Goal: Check status: Check status

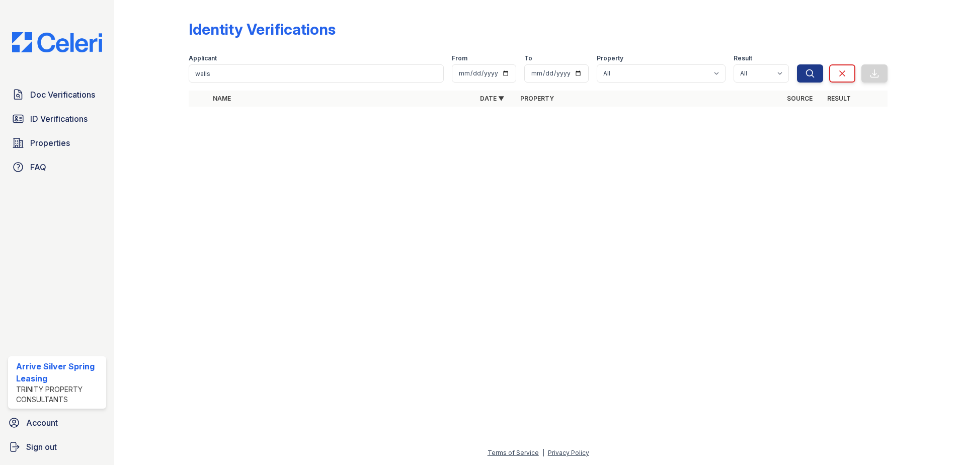
click at [346, 67] on div "Applicant walls" at bounding box center [316, 68] width 255 height 28
drag, startPoint x: 346, startPoint y: 68, endPoint x: -2, endPoint y: -11, distance: 357.1
click at [0, 0] on html "Doc Verifications ID Verifications Properties FAQ Arrive Silver Spring Leasing …" at bounding box center [481, 232] width 962 height 465
type input "[PERSON_NAME]"
click at [797, 64] on button "Search" at bounding box center [810, 73] width 26 height 18
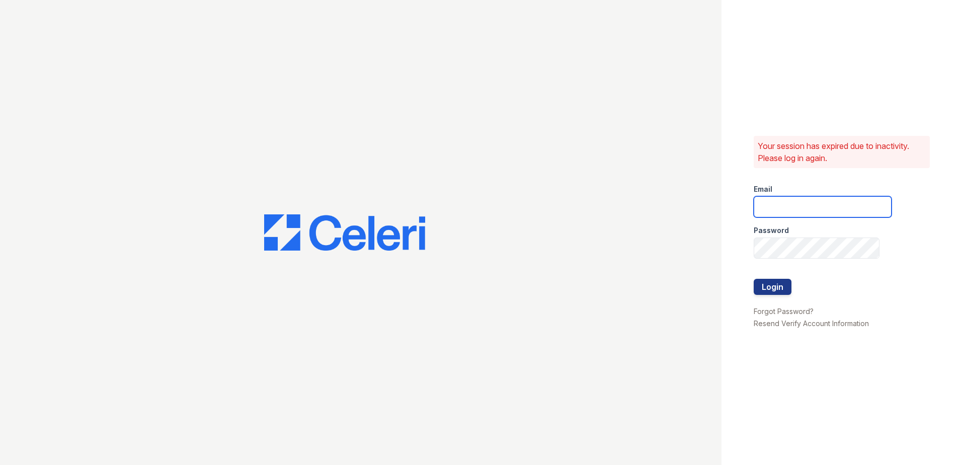
type input "arrivesilverspring@trinity-pm.com"
click at [769, 292] on button "Login" at bounding box center [773, 287] width 38 height 16
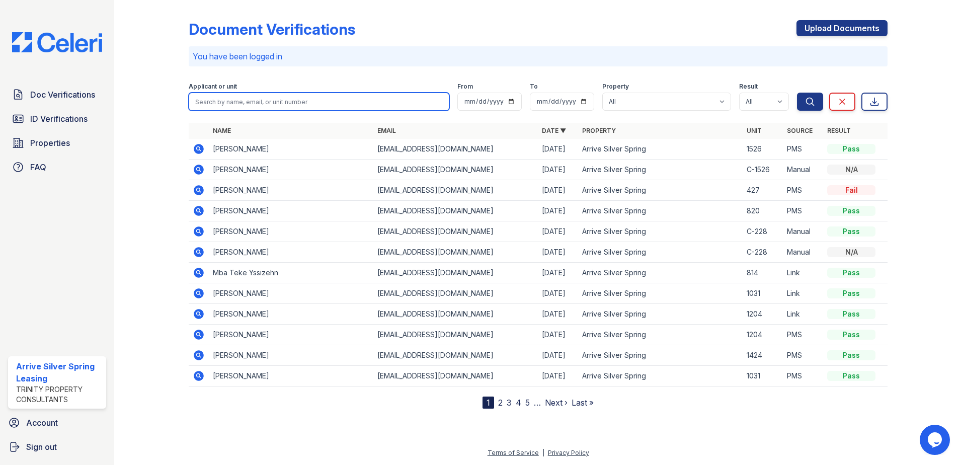
click at [230, 105] on input "search" at bounding box center [319, 102] width 261 height 18
type input "[PERSON_NAME]"
click at [797, 93] on button "Search" at bounding box center [810, 102] width 26 height 18
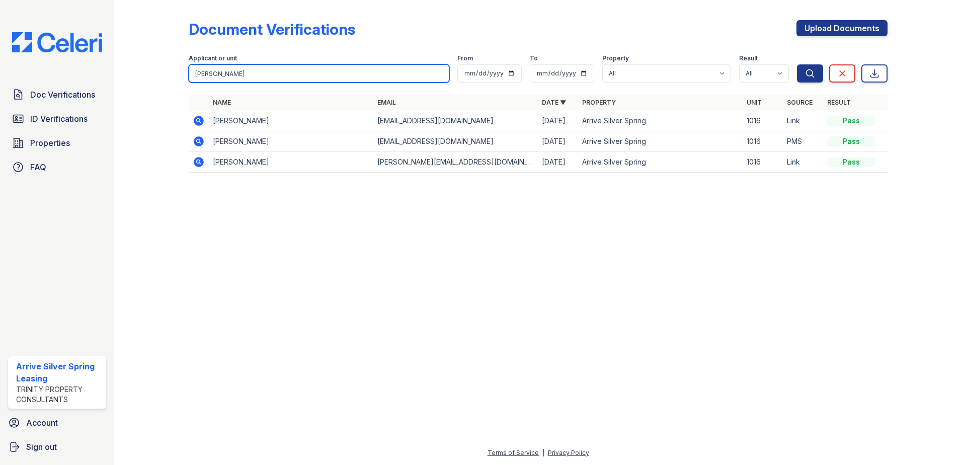
click at [273, 75] on input "tiffany" at bounding box center [319, 73] width 261 height 18
type input "tiffany wick"
click at [797, 64] on button "Search" at bounding box center [810, 73] width 26 height 18
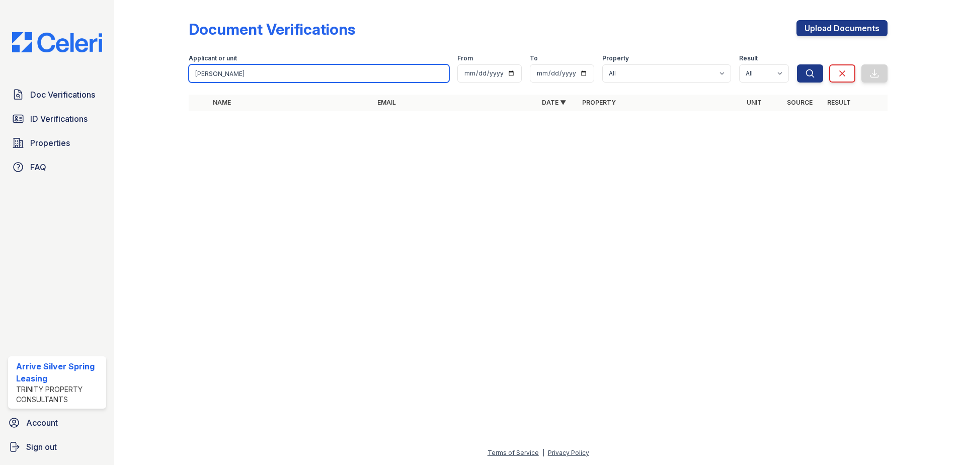
drag, startPoint x: 243, startPoint y: 76, endPoint x: -2, endPoint y: 33, distance: 248.3
click at [0, 33] on html "Doc Verifications ID Verifications Properties FAQ Arrive Silver Spring Leasing …" at bounding box center [481, 232] width 962 height 465
type input "wick"
click at [797, 64] on button "Search" at bounding box center [810, 73] width 26 height 18
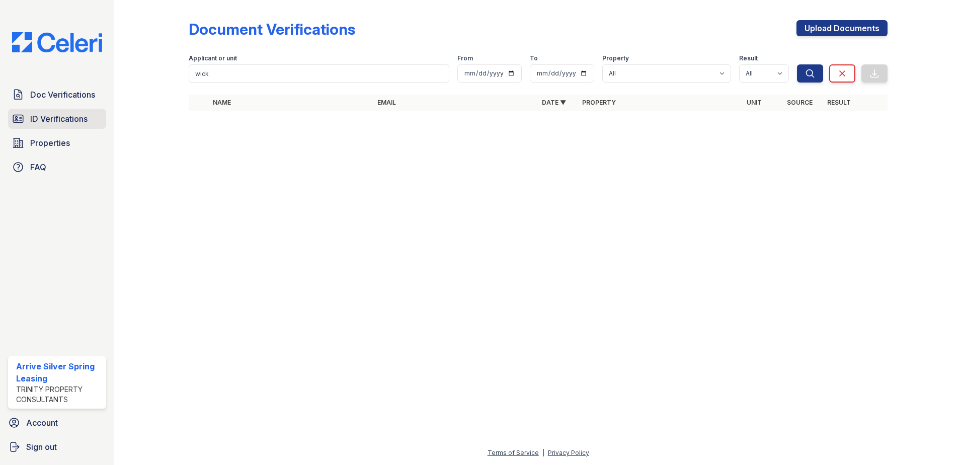
click at [54, 120] on span "ID Verifications" at bounding box center [58, 119] width 57 height 12
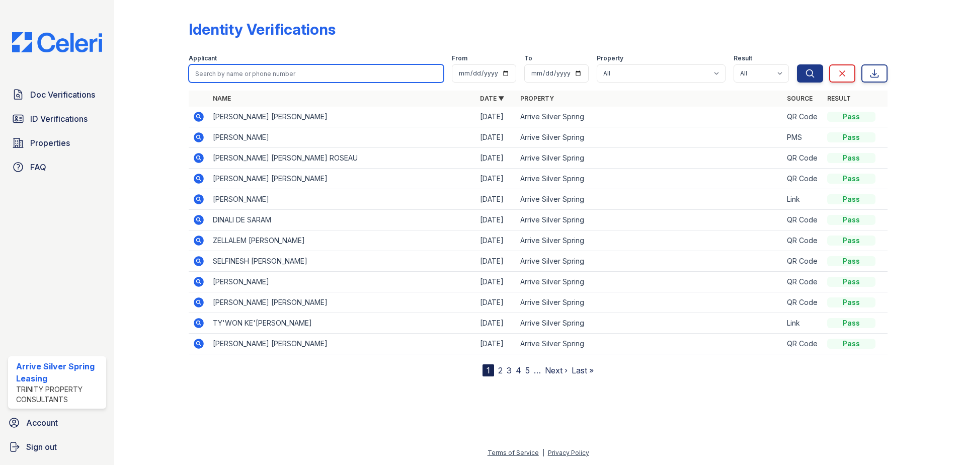
click at [257, 78] on input "search" at bounding box center [316, 73] width 255 height 18
type input "wick"
click at [797, 64] on button "Search" at bounding box center [810, 73] width 26 height 18
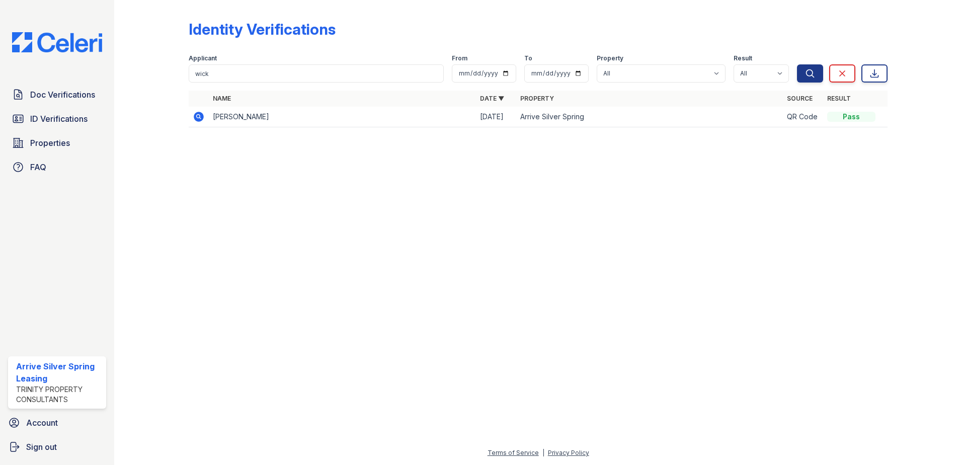
click at [248, 120] on td "TIFFANY EVONNE WICKS" at bounding box center [342, 117] width 267 height 21
click at [204, 116] on icon at bounding box center [199, 117] width 12 height 12
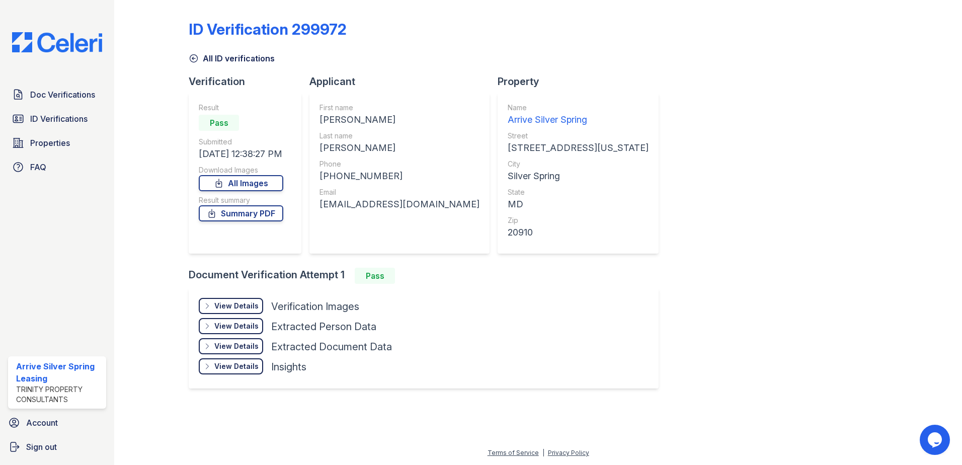
click at [240, 309] on div "View Details" at bounding box center [236, 306] width 44 height 10
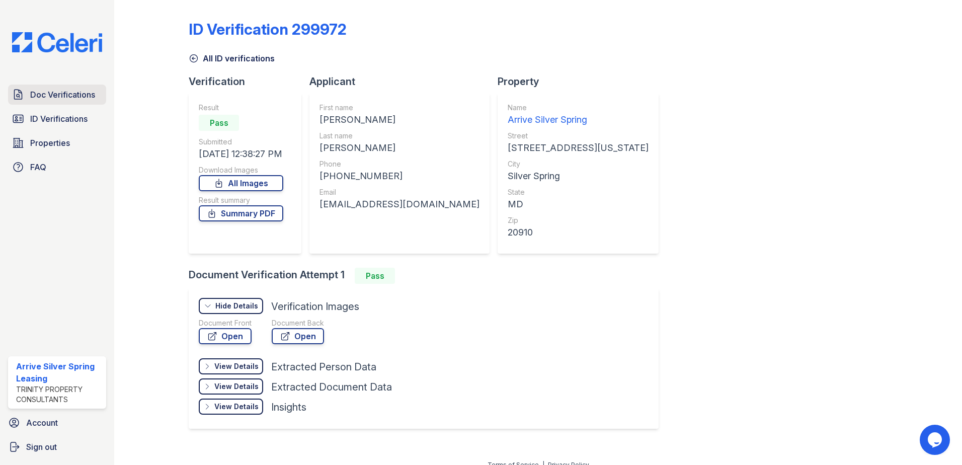
click at [55, 87] on link "Doc Verifications" at bounding box center [57, 95] width 98 height 20
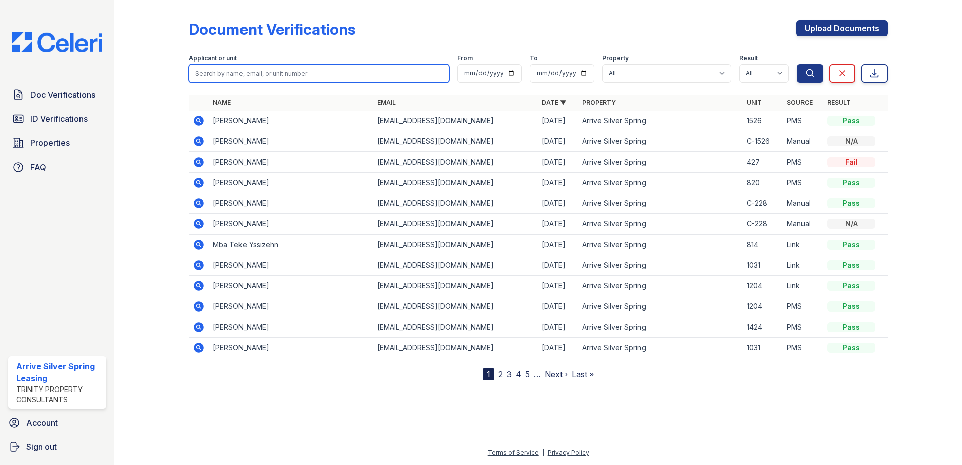
click at [270, 72] on input "search" at bounding box center [319, 73] width 261 height 18
type input "thompson"
click at [797, 64] on button "Search" at bounding box center [810, 73] width 26 height 18
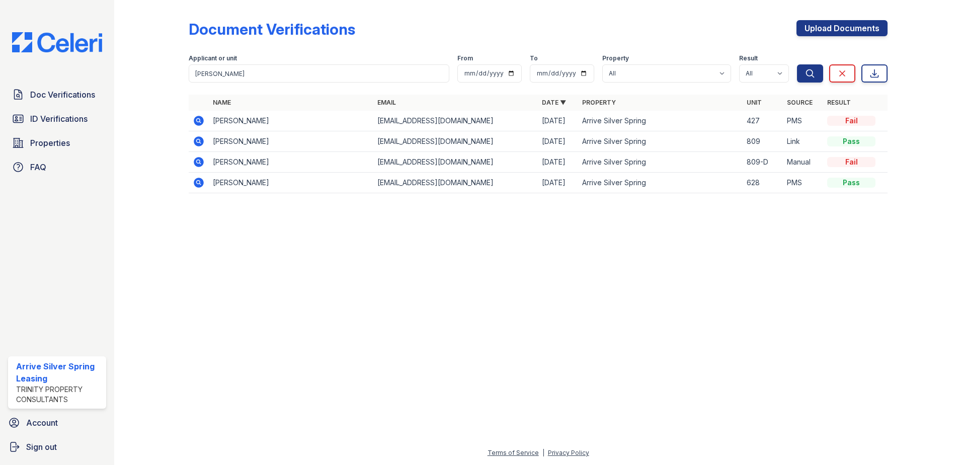
click at [196, 116] on icon at bounding box center [199, 121] width 12 height 12
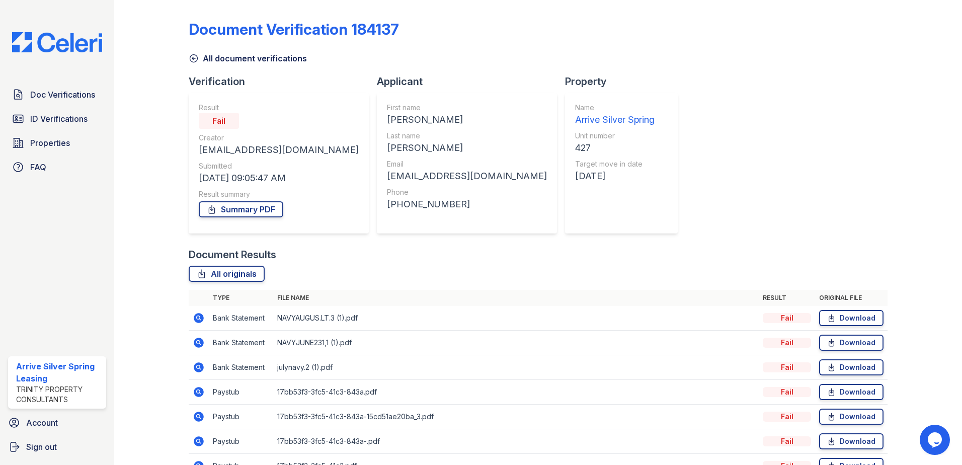
click at [775, 320] on div "Fail" at bounding box center [787, 318] width 48 height 10
click at [197, 316] on icon at bounding box center [199, 318] width 10 height 10
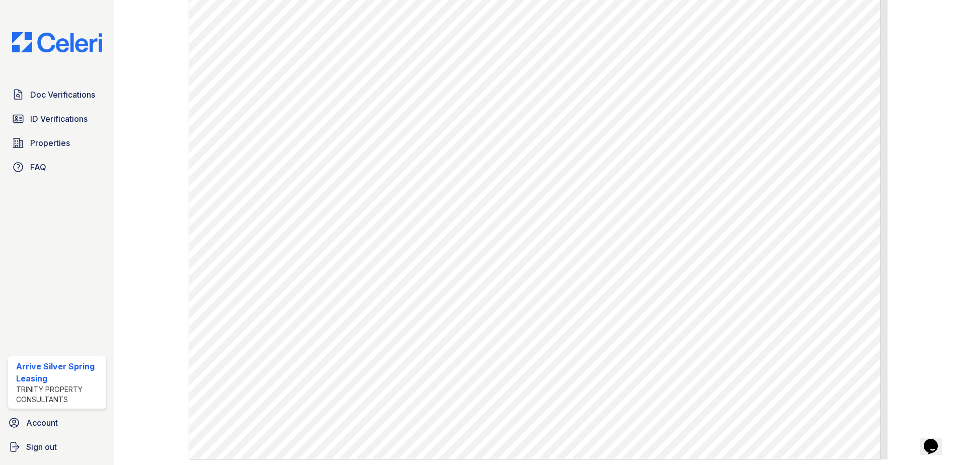
scroll to position [666, 0]
